Goal: Task Accomplishment & Management: Complete application form

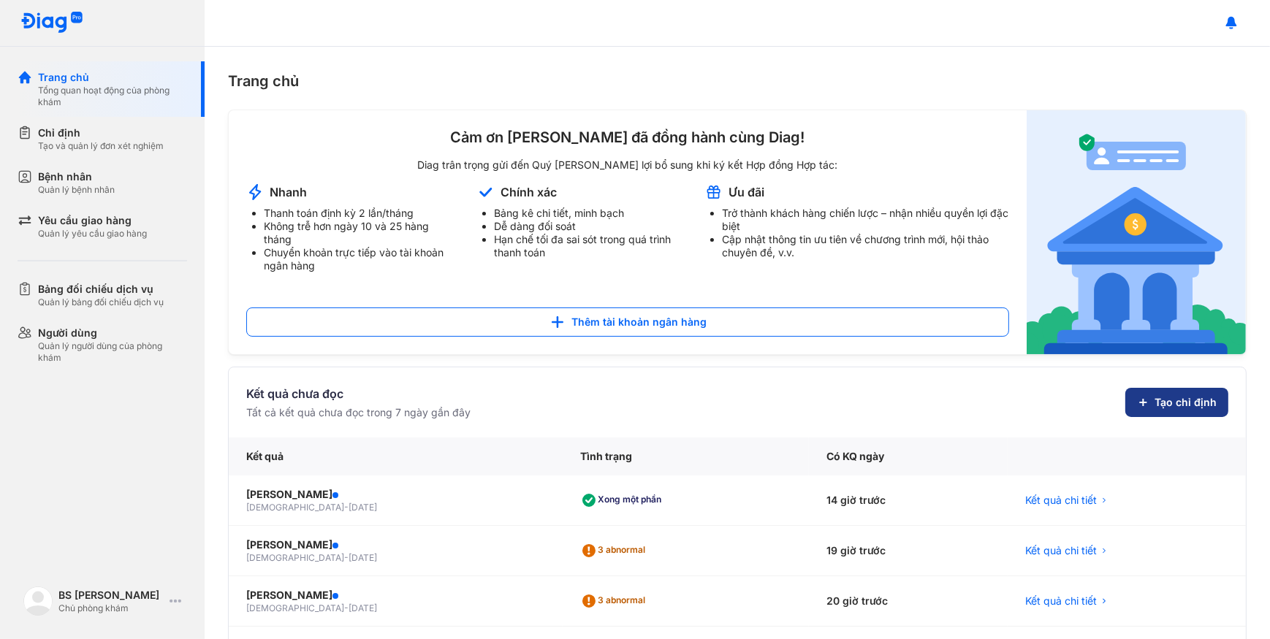
click at [1140, 395] on button "Tạo chỉ định" at bounding box center [1176, 402] width 103 height 29
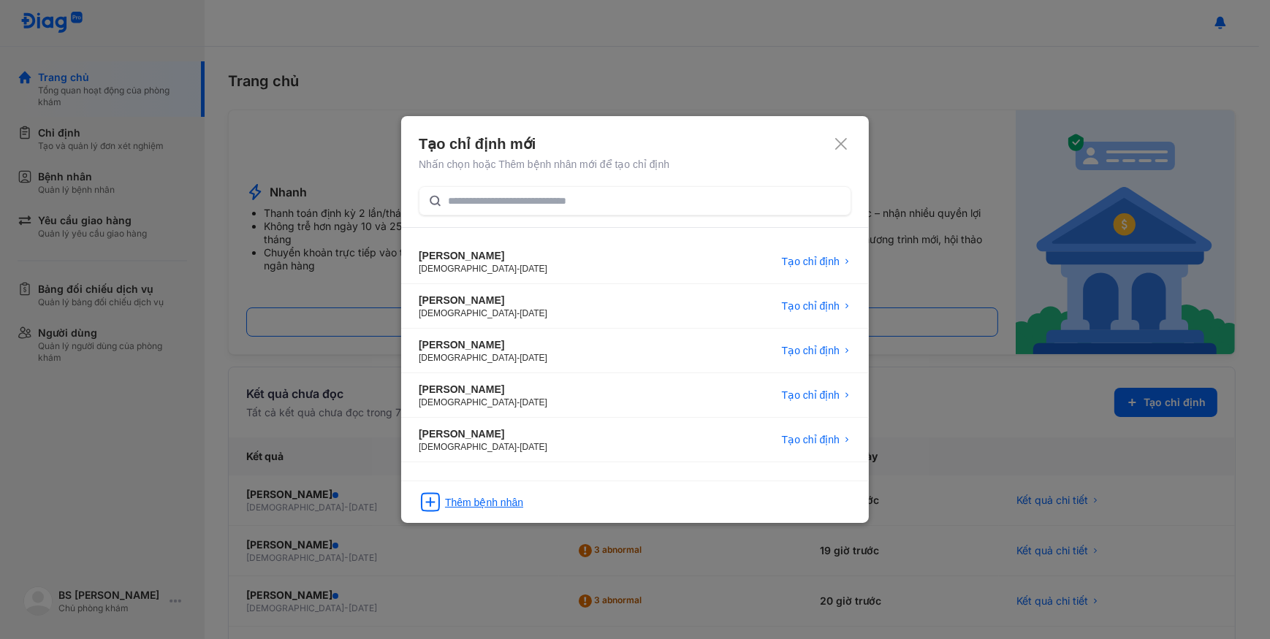
click at [531, 509] on div "Thêm bệnh nhân" at bounding box center [635, 498] width 468 height 34
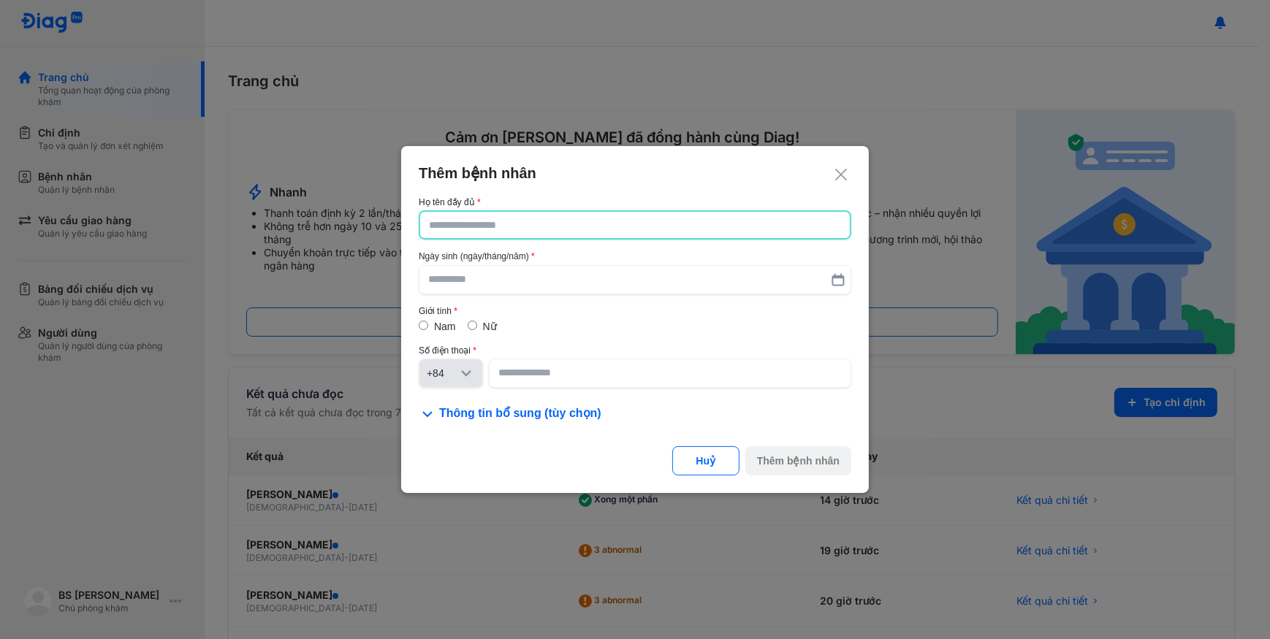
click at [672, 224] on input "text" at bounding box center [635, 225] width 412 height 26
type input "**********"
click at [647, 281] on input "text" at bounding box center [635, 280] width 414 height 26
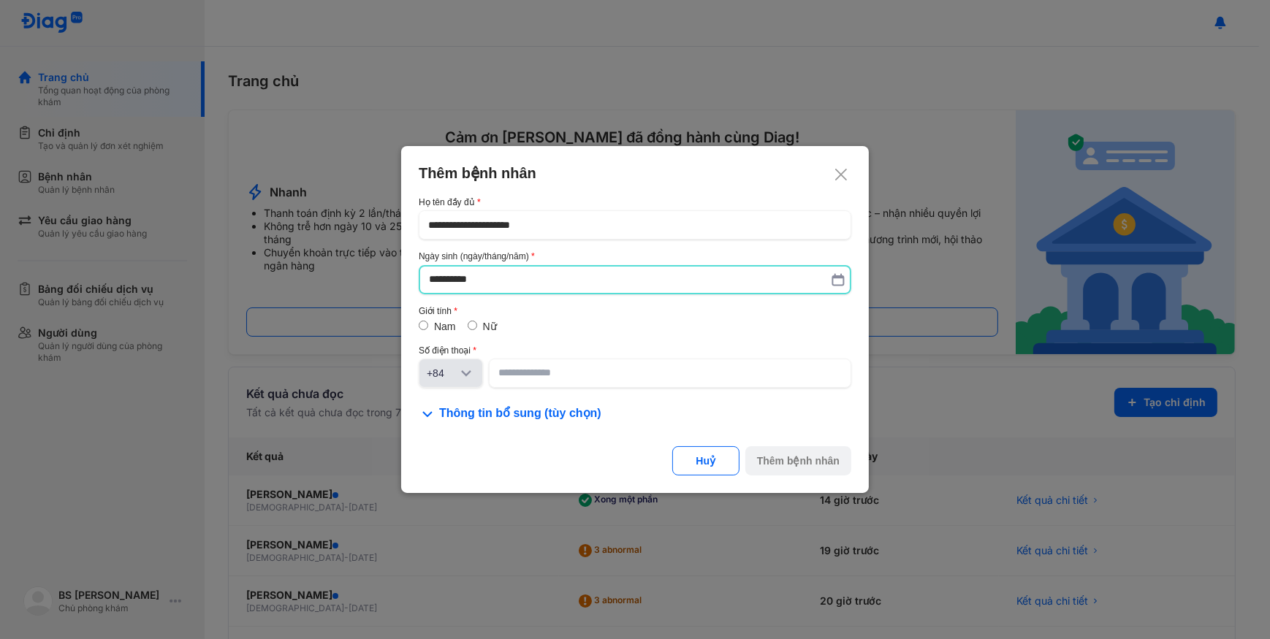
type input "**********"
click at [483, 327] on label "Nữ" at bounding box center [490, 327] width 14 height 12
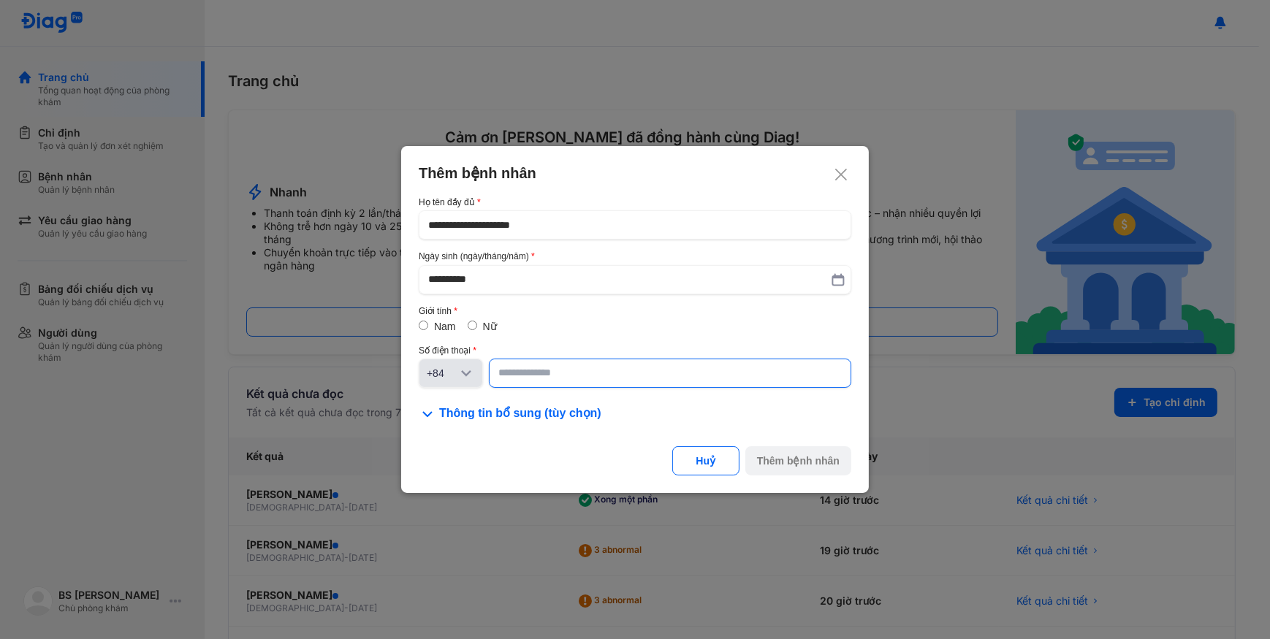
drag, startPoint x: 520, startPoint y: 373, endPoint x: 531, endPoint y: 359, distance: 17.7
click at [524, 373] on input at bounding box center [669, 373] width 343 height 26
type input "**********"
click at [784, 455] on div "Thêm bệnh nhân" at bounding box center [798, 461] width 83 height 15
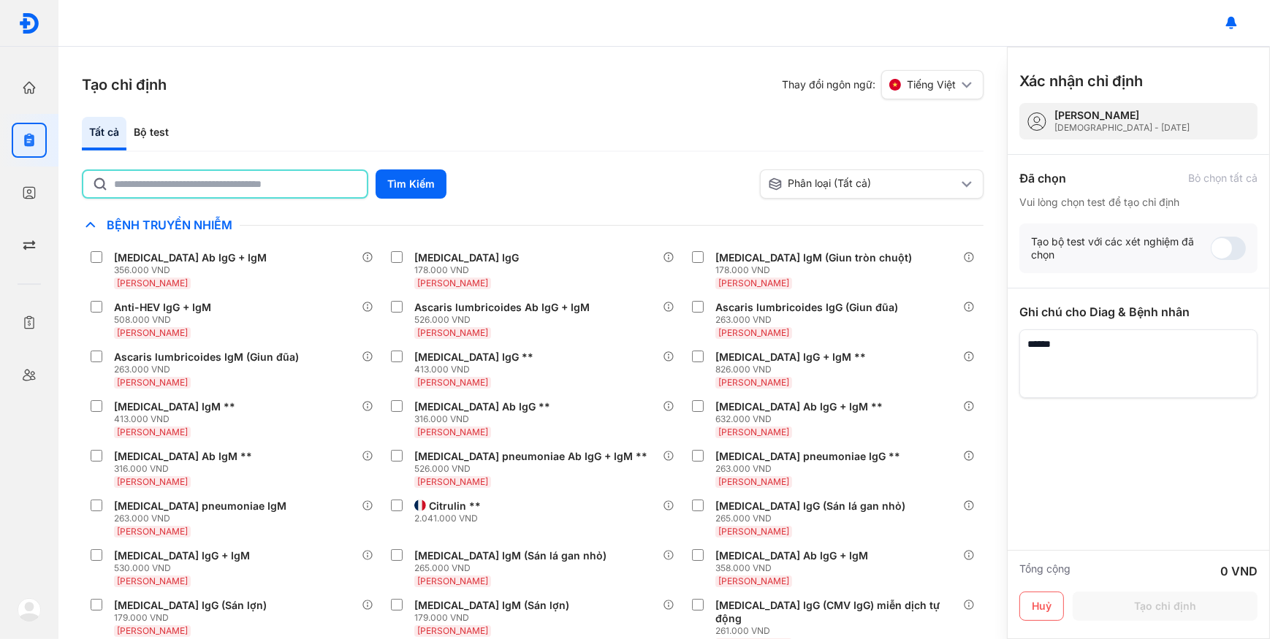
click at [158, 188] on input "text" at bounding box center [236, 184] width 244 height 26
type input "*"
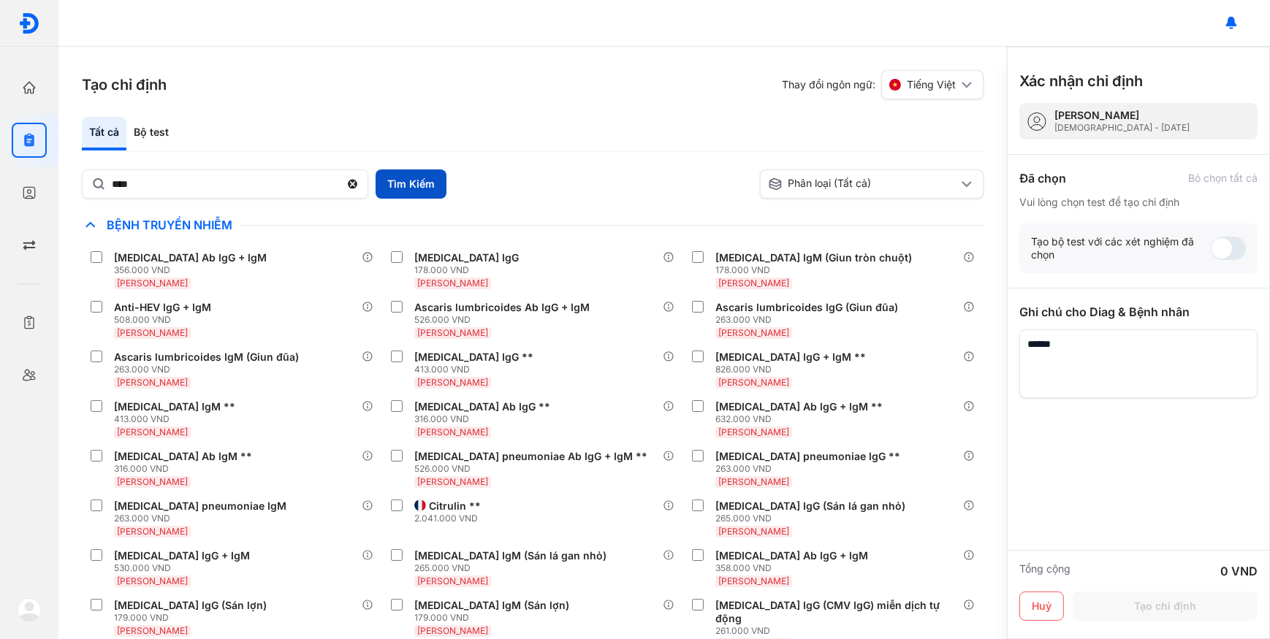
drag, startPoint x: 380, startPoint y: 190, endPoint x: 380, endPoint y: 178, distance: 12.4
click at [380, 190] on button "Tìm Kiếm" at bounding box center [411, 184] width 71 height 29
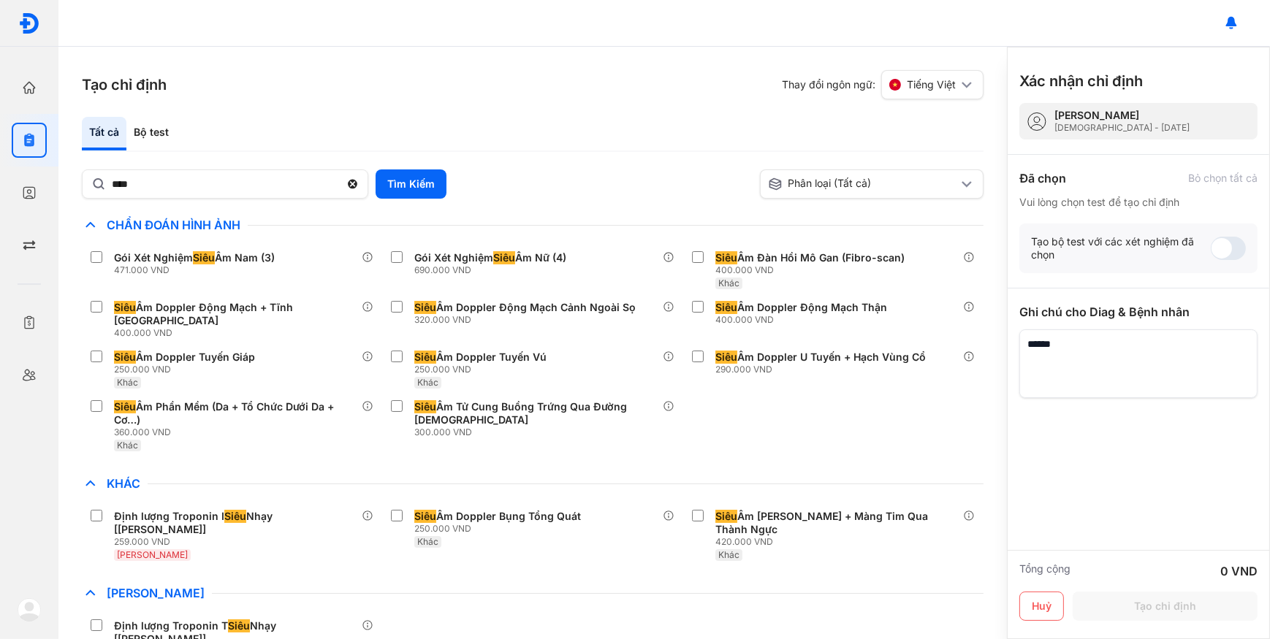
scroll to position [28, 0]
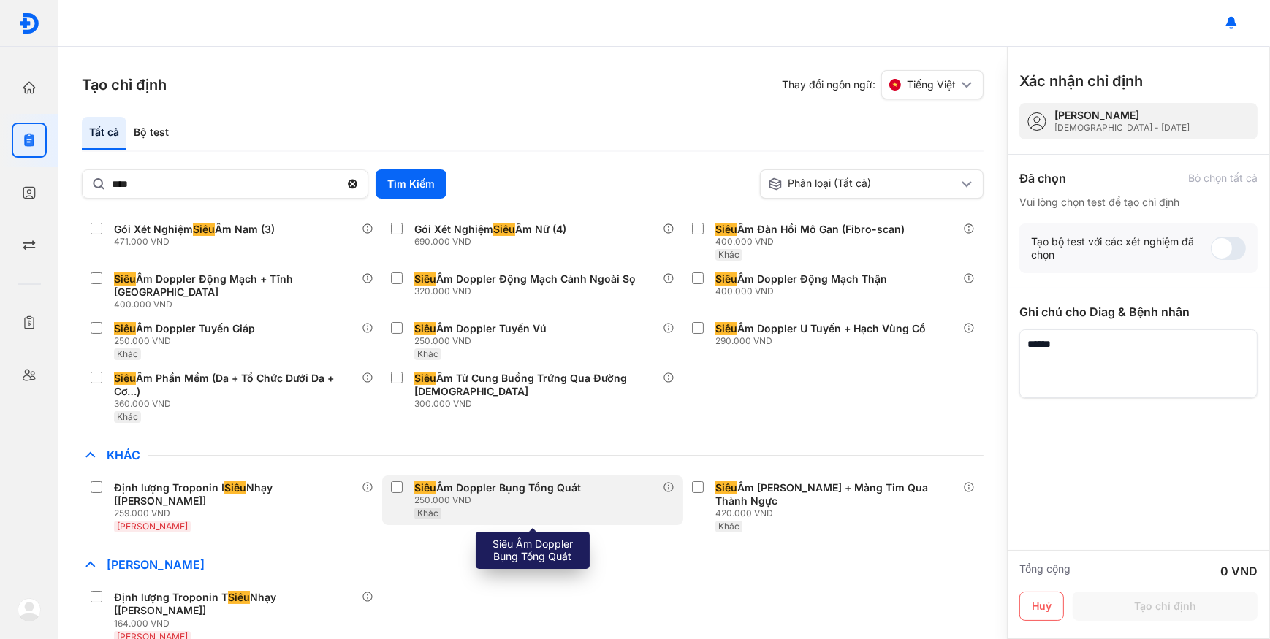
click at [551, 493] on div "Siêu Âm Doppler Bụng Tổng Quát" at bounding box center [497, 487] width 167 height 13
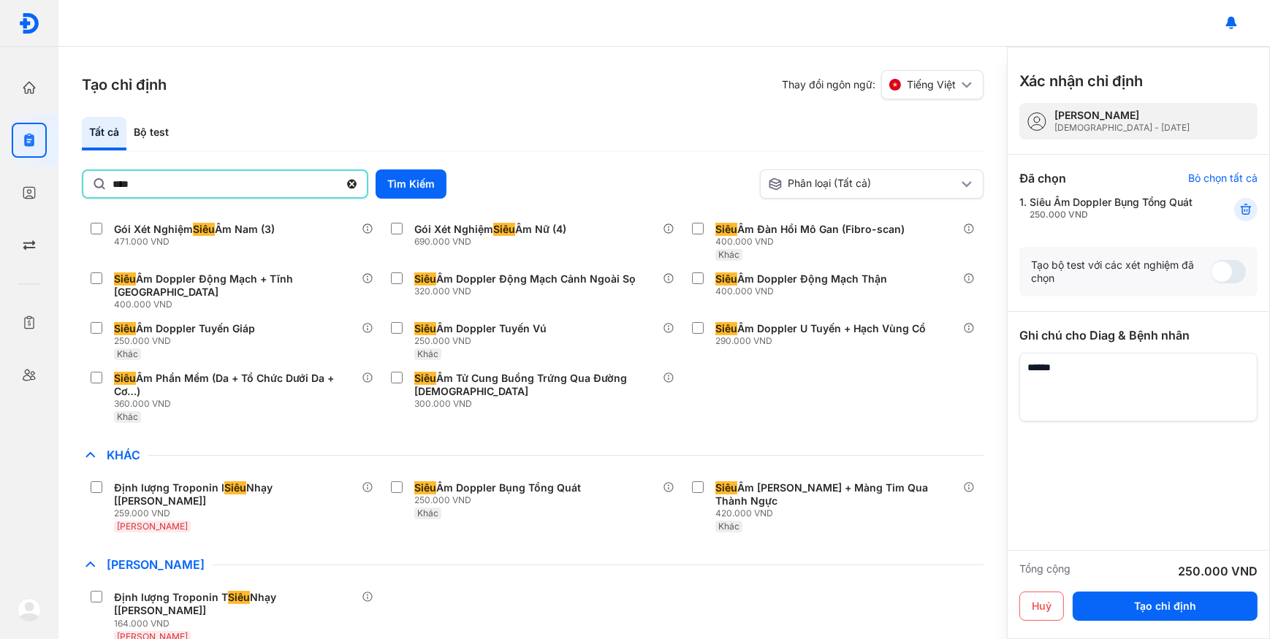
click at [290, 186] on input "****" at bounding box center [226, 184] width 226 height 26
type input "**"
click at [427, 192] on button "Tìm Kiếm" at bounding box center [411, 184] width 71 height 29
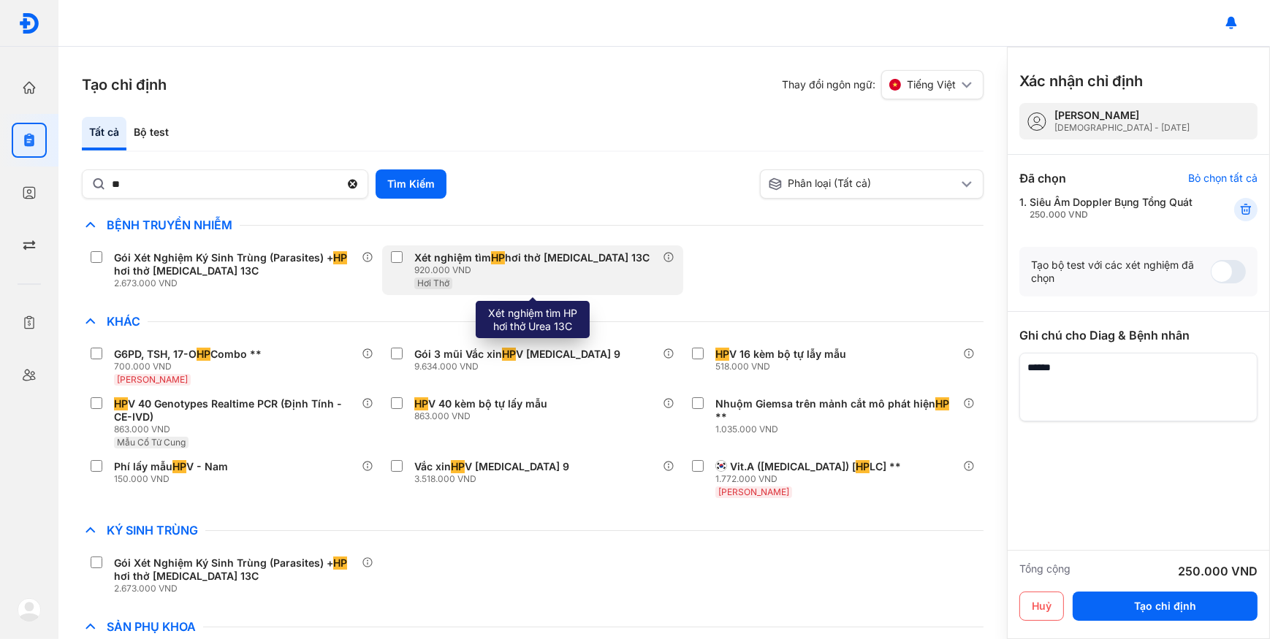
click at [407, 261] on label at bounding box center [400, 258] width 18 height 15
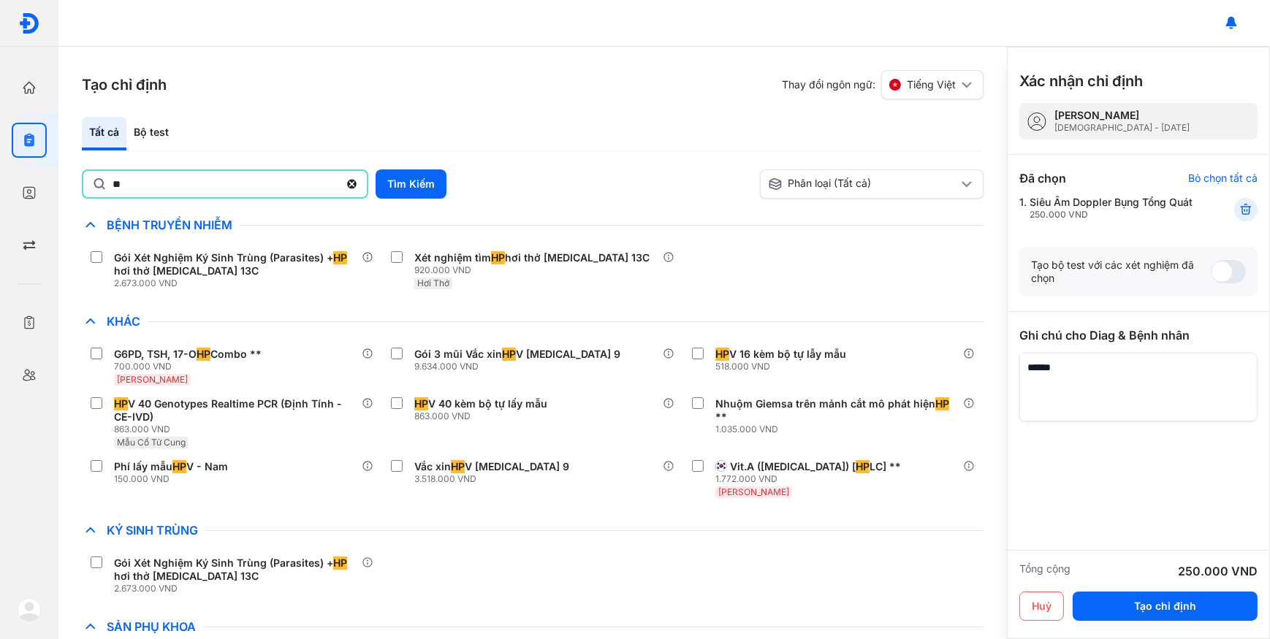
click at [186, 183] on input "**" at bounding box center [226, 184] width 226 height 26
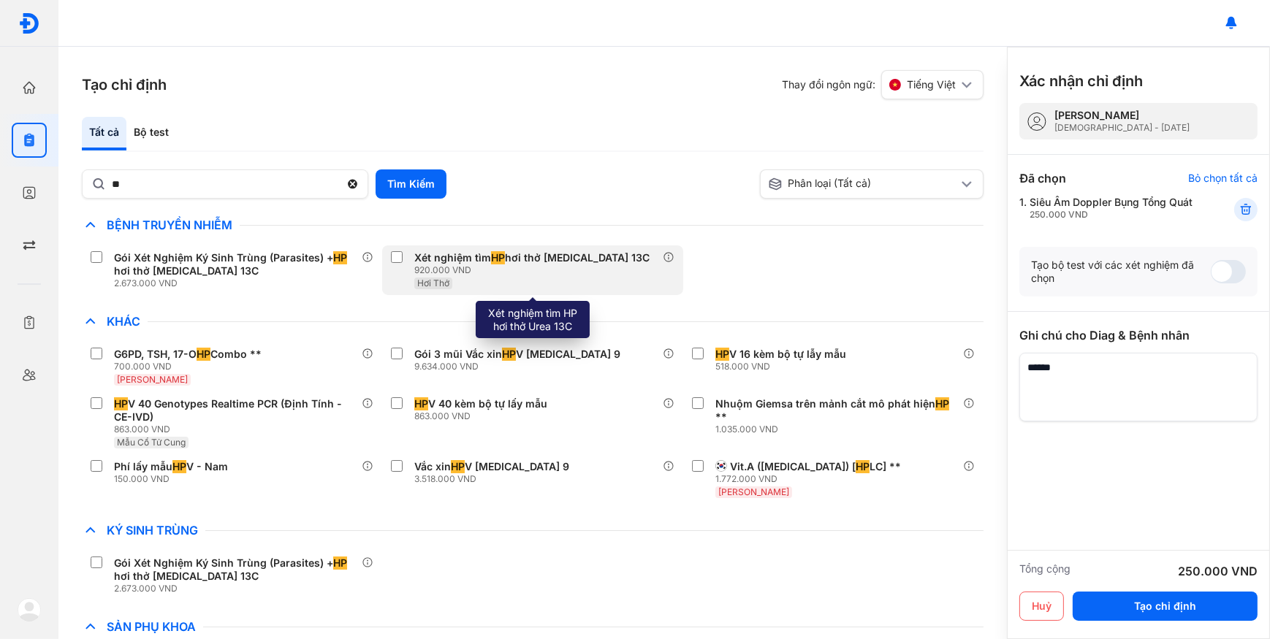
click at [479, 273] on div "920.000 VND" at bounding box center [534, 270] width 241 height 12
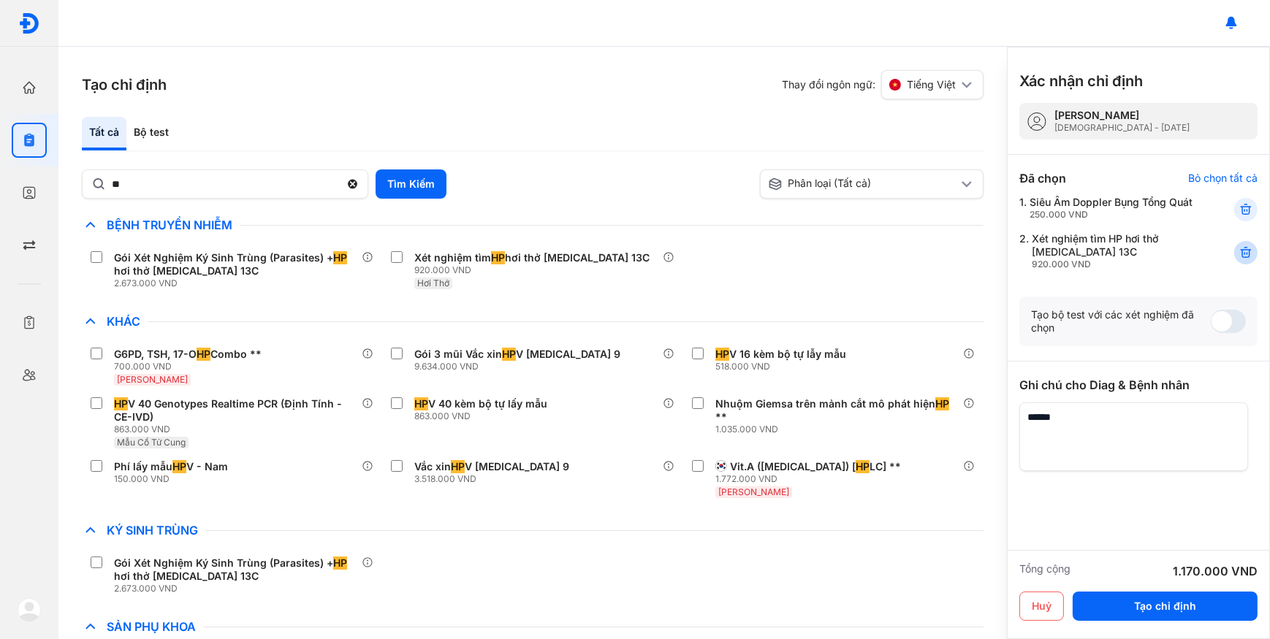
click at [1241, 260] on icon at bounding box center [1245, 252] width 15 height 15
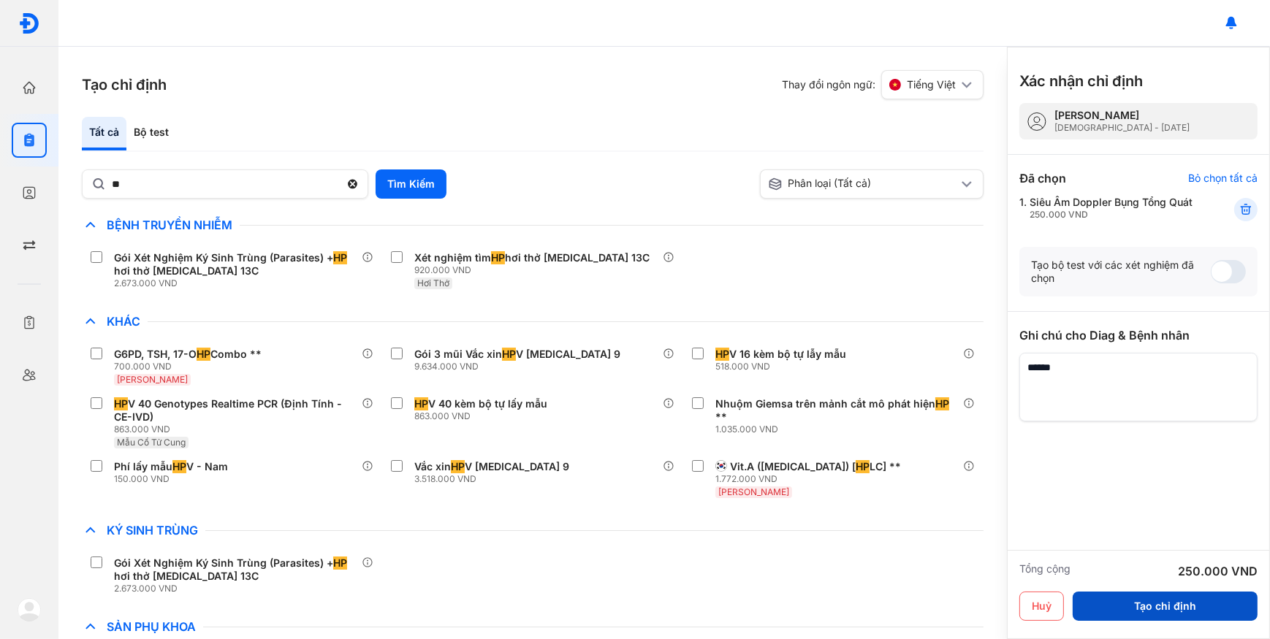
click at [1119, 607] on button "Tạo chỉ định" at bounding box center [1165, 606] width 185 height 29
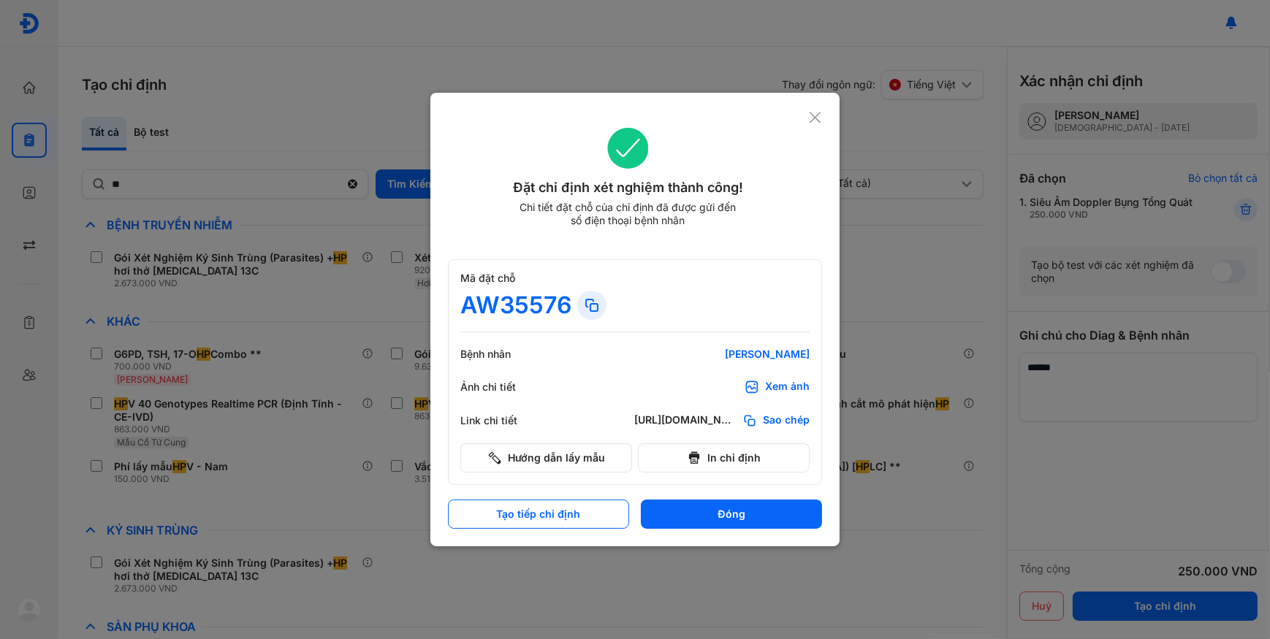
click at [822, 119] on div "Đặt chỉ định xét nghiệm thành công! Chi tiết đặt chỗ của chỉ định đã được gửi đ…" at bounding box center [634, 320] width 409 height 454
click at [820, 118] on icon at bounding box center [815, 117] width 14 height 15
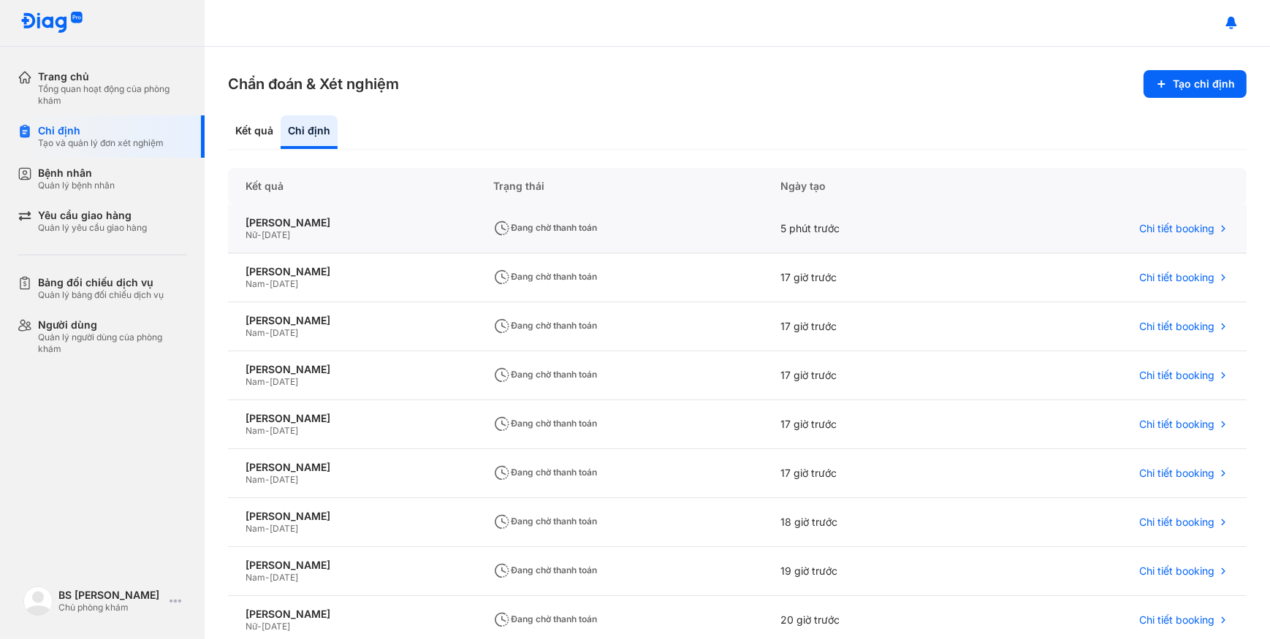
click at [343, 232] on div "Nữ - [DATE]" at bounding box center [351, 235] width 213 height 12
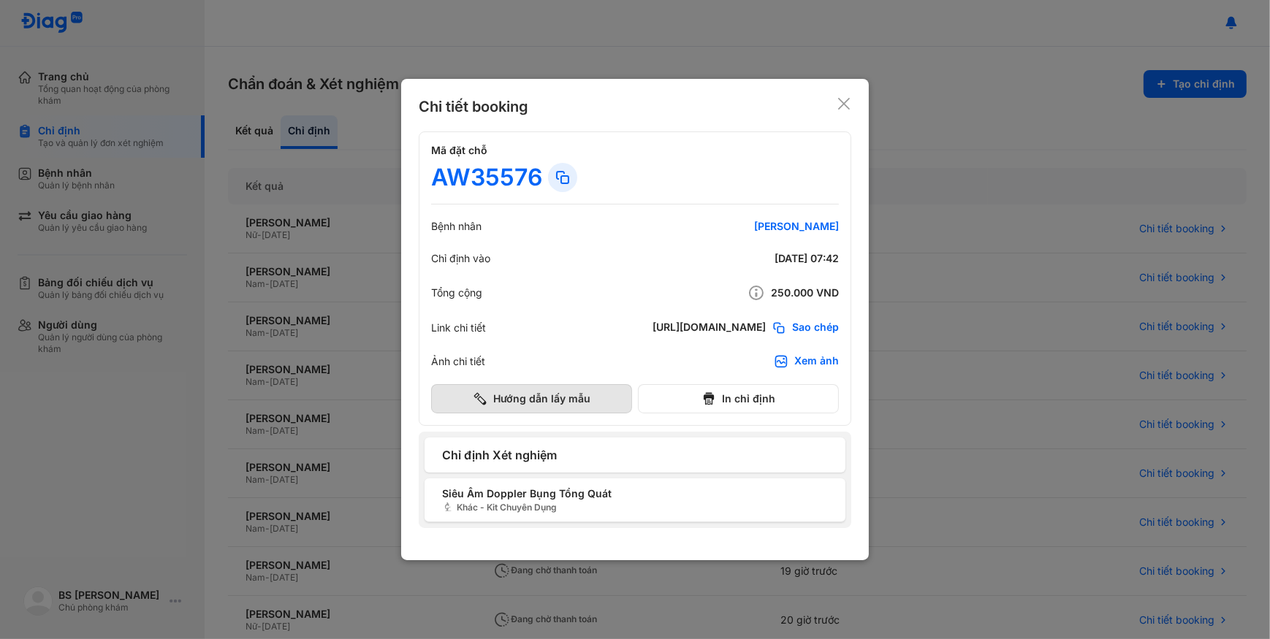
click at [594, 392] on button "Hướng dẫn lấy mẫu" at bounding box center [531, 398] width 201 height 29
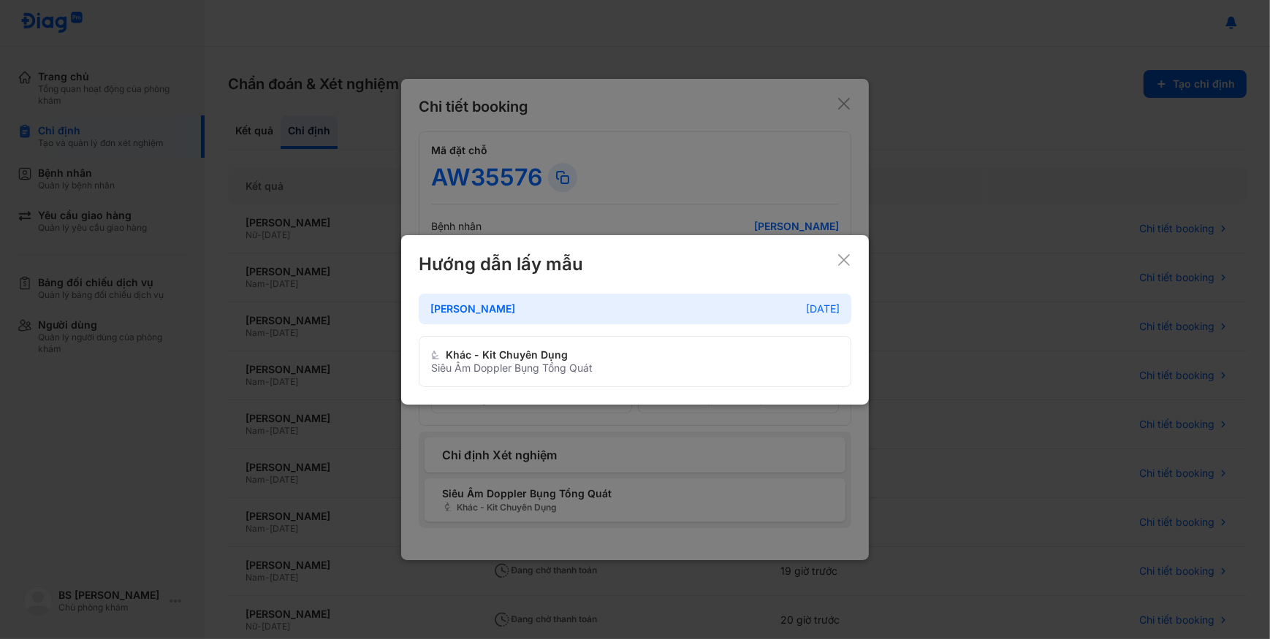
click at [567, 131] on div at bounding box center [635, 319] width 1270 height 639
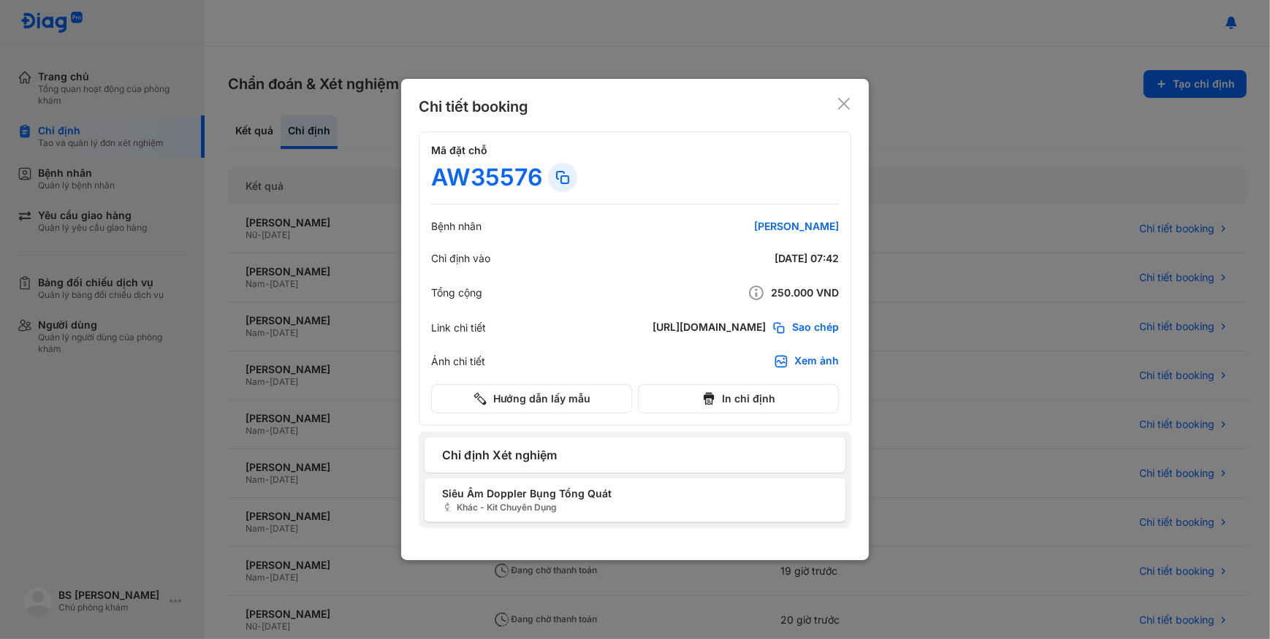
click at [534, 494] on span "Siêu Âm Doppler Bụng Tổng Quát" at bounding box center [635, 493] width 386 height 15
drag, startPoint x: 811, startPoint y: 359, endPoint x: 792, endPoint y: 354, distance: 19.9
click at [812, 359] on div "Xem ảnh" at bounding box center [816, 361] width 45 height 15
